Goal: Find specific page/section: Find specific page/section

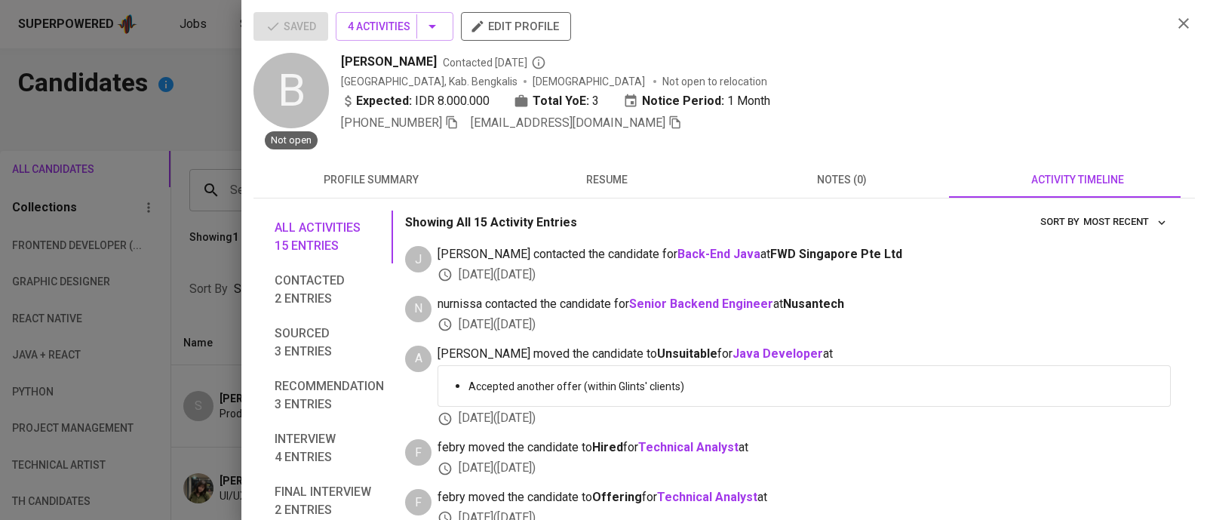
click at [200, 70] on div at bounding box center [603, 260] width 1207 height 520
click at [186, 26] on div at bounding box center [603, 260] width 1207 height 520
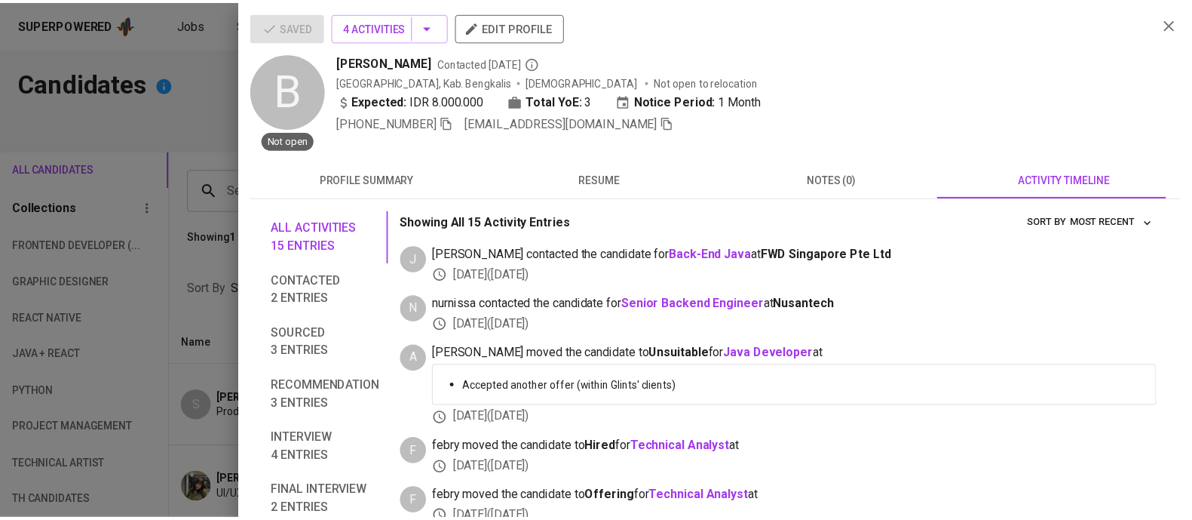
scroll to position [176, 0]
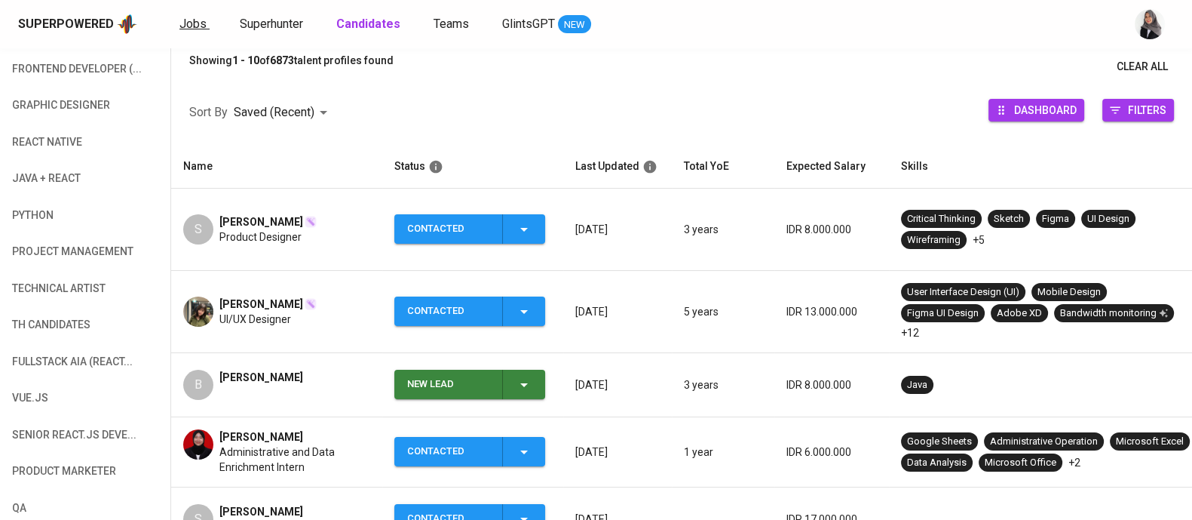
click at [186, 26] on span "Jobs" at bounding box center [192, 24] width 27 height 14
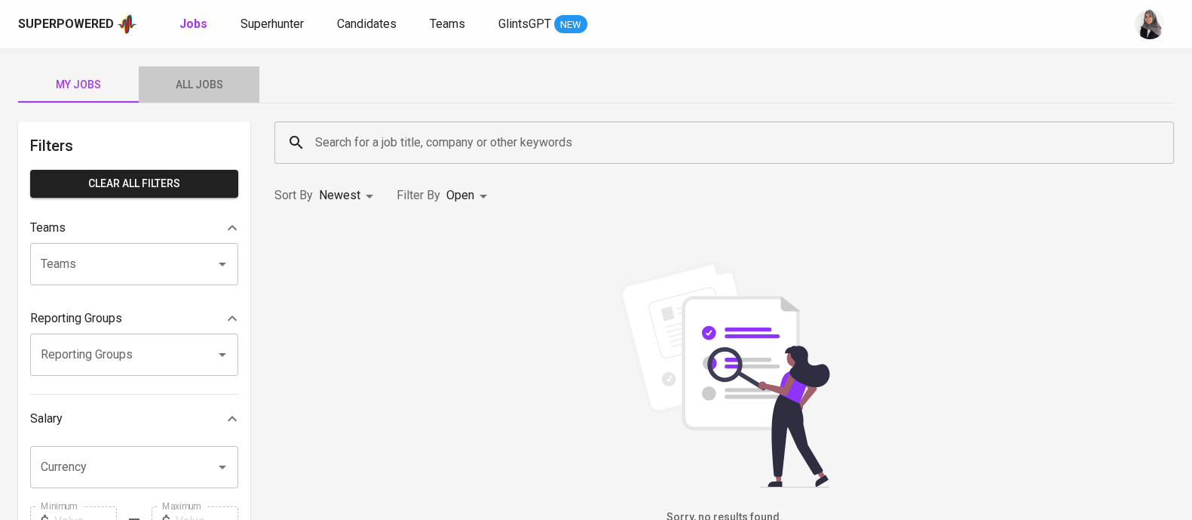
click at [212, 90] on span "All Jobs" at bounding box center [199, 84] width 103 height 19
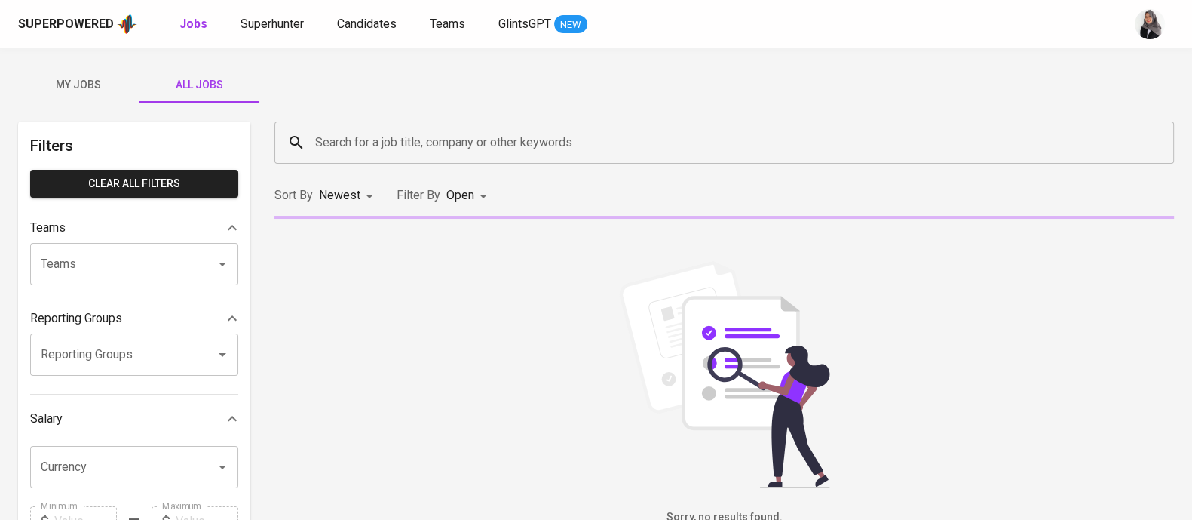
click at [394, 146] on input "Search for a job title, company or other keywords" at bounding box center [727, 142] width 833 height 29
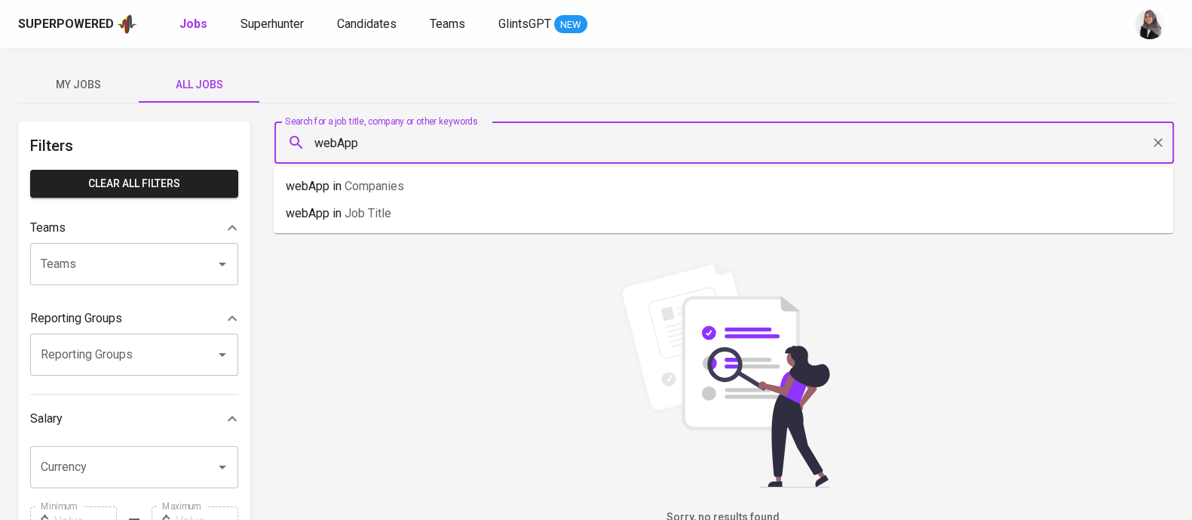
type input "webApp"
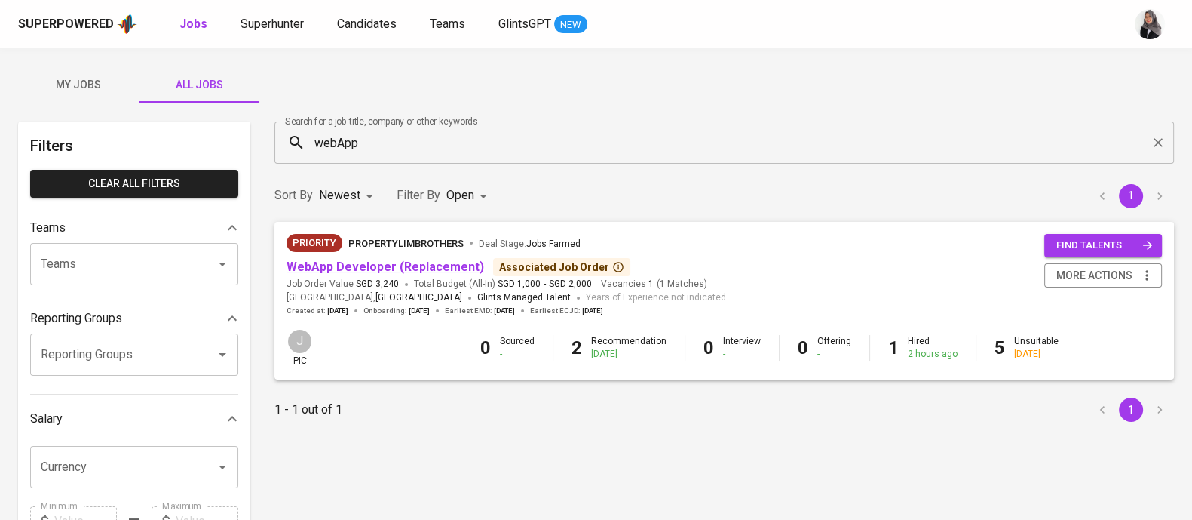
click at [437, 273] on link "WebApp Developer (Replacement)" at bounding box center [386, 266] width 198 height 14
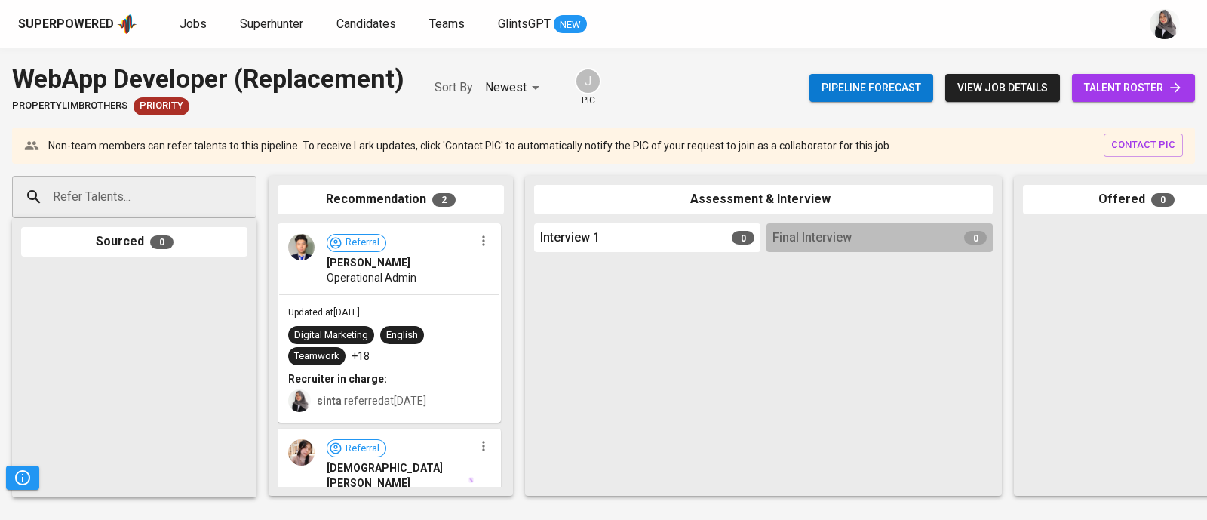
scroll to position [0, 588]
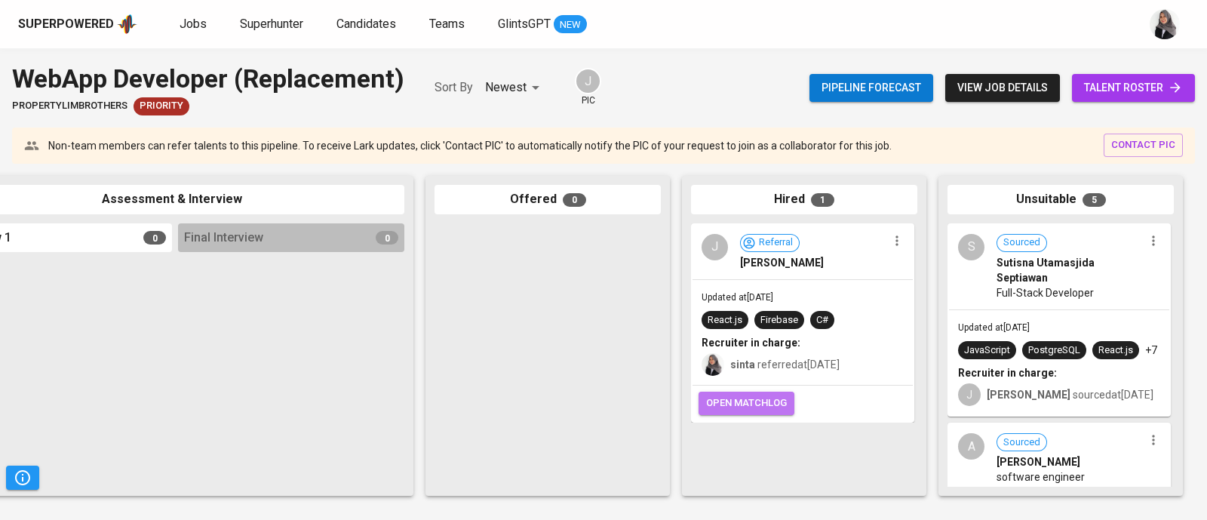
click at [739, 400] on span "open matchlog" at bounding box center [746, 402] width 81 height 17
